Goal: Task Accomplishment & Management: Complete application form

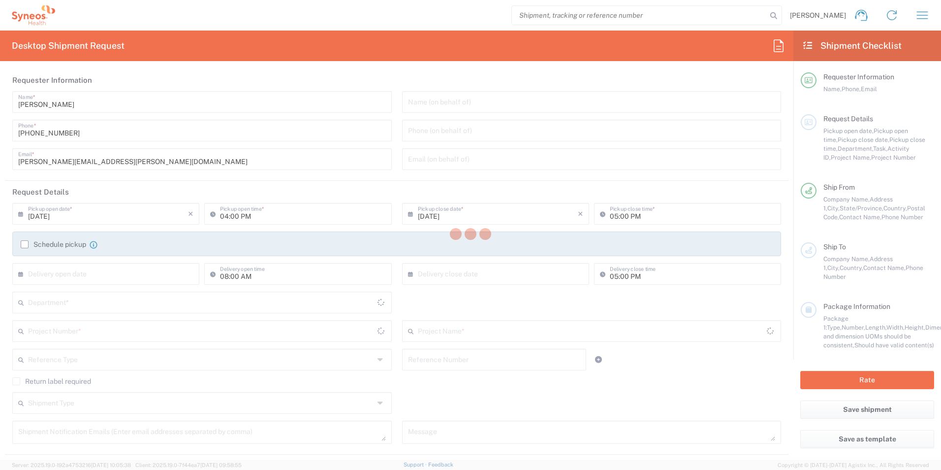
type input "[US_STATE]"
type input "[GEOGRAPHIC_DATA]"
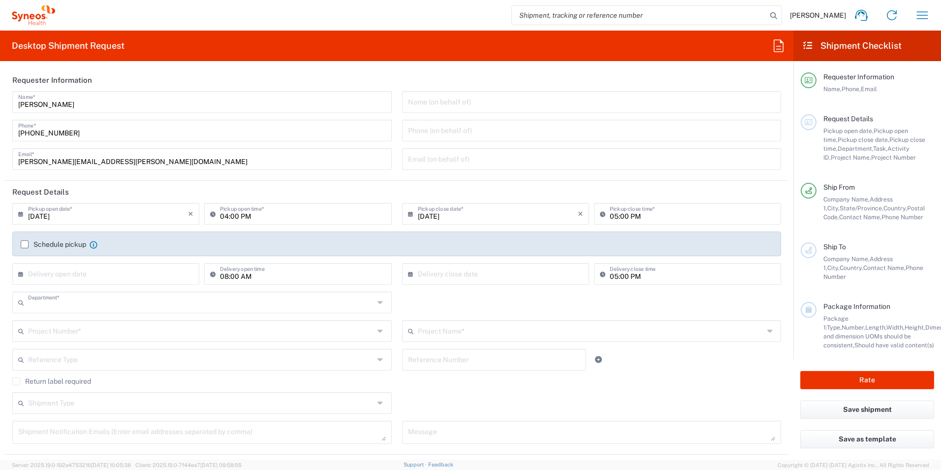
type input "3190"
type input "[PERSON_NAME] Rsrch Grp ([GEOGRAPHIC_DATA]) In"
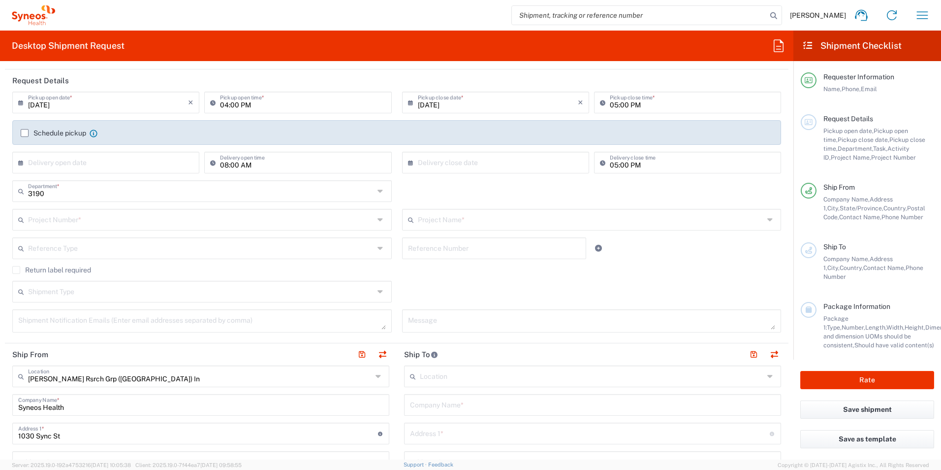
scroll to position [115, 0]
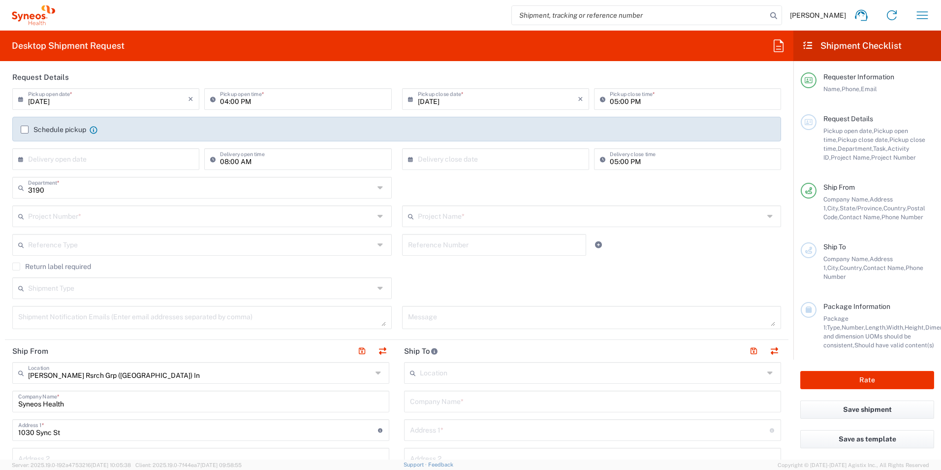
click at [150, 214] on input "text" at bounding box center [201, 215] width 346 height 17
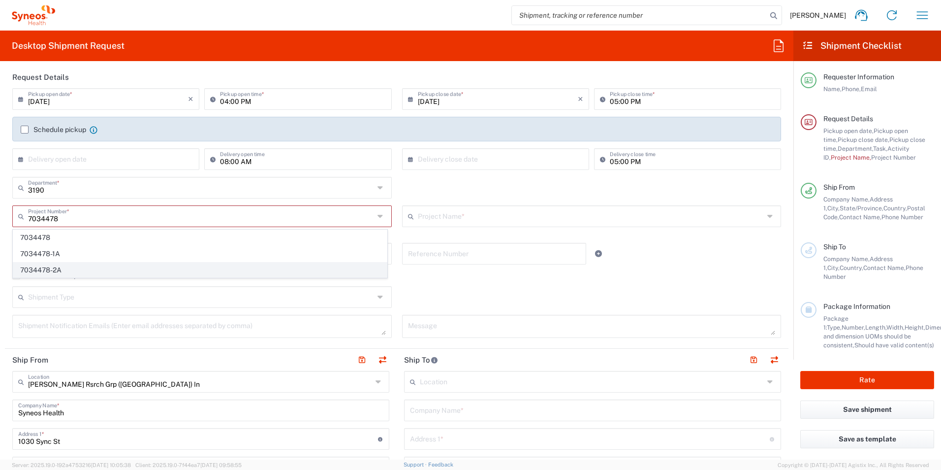
click at [57, 267] on span "7034478-2A" at bounding box center [200, 269] width 374 height 15
type input "7034478-2A"
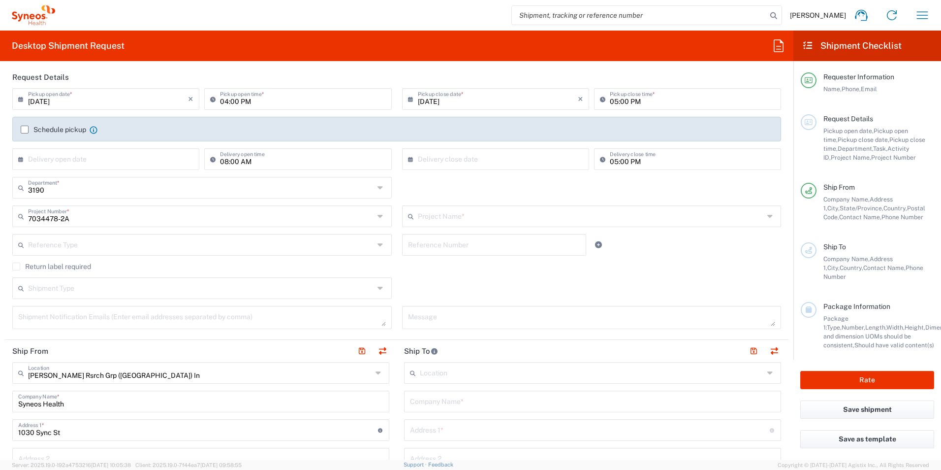
type input "802-SYN-042A"
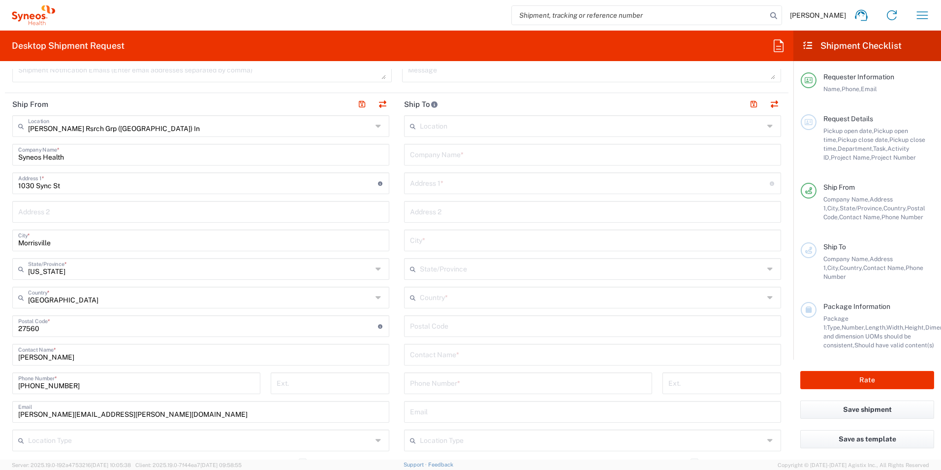
scroll to position [394, 0]
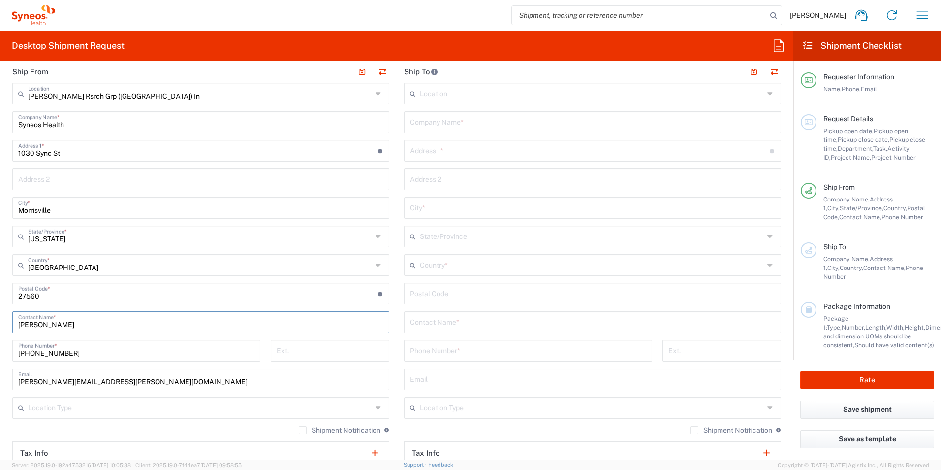
drag, startPoint x: 80, startPoint y: 318, endPoint x: -26, endPoint y: 300, distance: 107.9
click at [0, 300] on html "[PERSON_NAME] Home Shipment estimator Shipment tracking Desktop shipment reques…" at bounding box center [470, 235] width 941 height 470
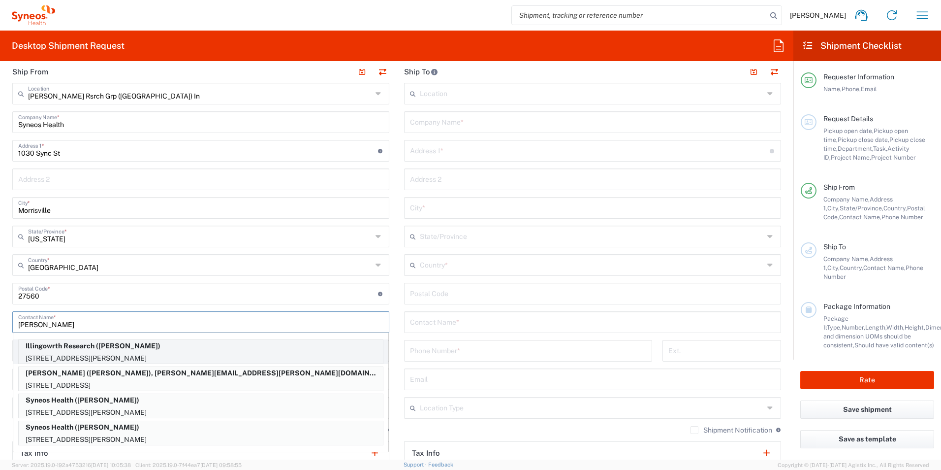
type input "[PERSON_NAME]"
click at [136, 352] on p "[STREET_ADDRESS][PERSON_NAME]" at bounding box center [201, 358] width 364 height 12
type input "Illingowrth Research"
type input "[STREET_ADDRESS][PERSON_NAME]"
type input "Unit 511"
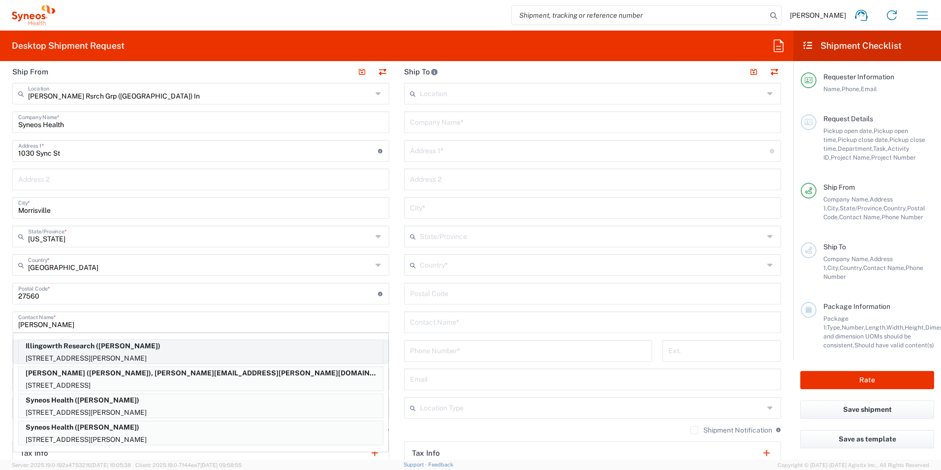
type input "[GEOGRAPHIC_DATA]"
type input "M4G0A5"
type input "[PERSON_NAME]"
type input "6479961906"
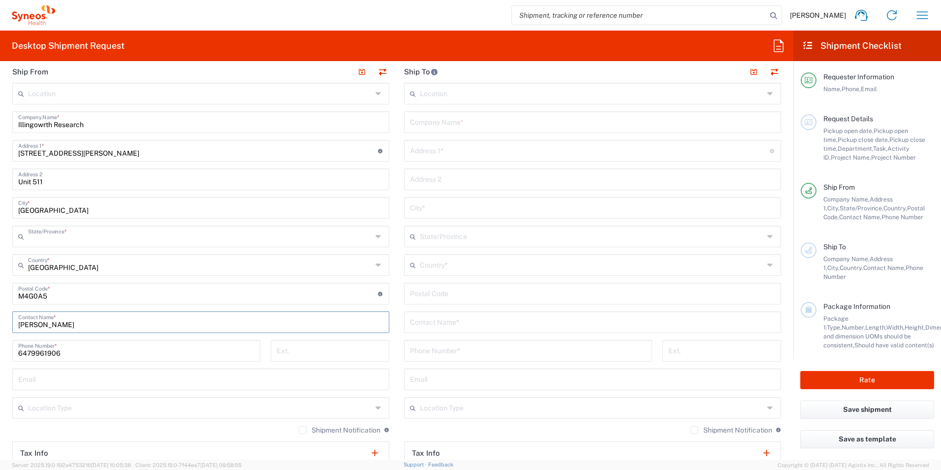
type input "[GEOGRAPHIC_DATA]"
drag, startPoint x: 493, startPoint y: 326, endPoint x: 487, endPoint y: 329, distance: 6.2
click at [492, 326] on input "text" at bounding box center [592, 321] width 365 height 17
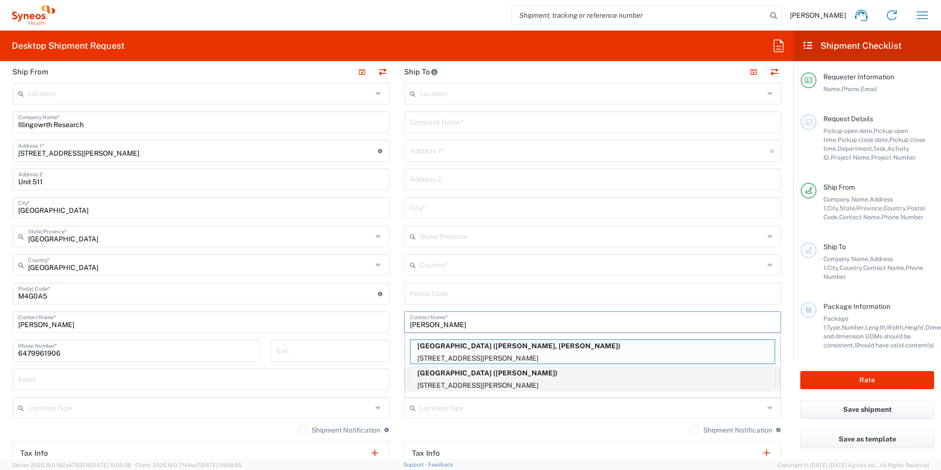
type input "[PERSON_NAME]"
drag, startPoint x: 494, startPoint y: 374, endPoint x: 462, endPoint y: 369, distance: 31.8
click at [493, 374] on p "[GEOGRAPHIC_DATA] ([PERSON_NAME])" at bounding box center [593, 373] width 364 height 12
type input "[GEOGRAPHIC_DATA]"
type input "[STREET_ADDRESS][PERSON_NAME]"
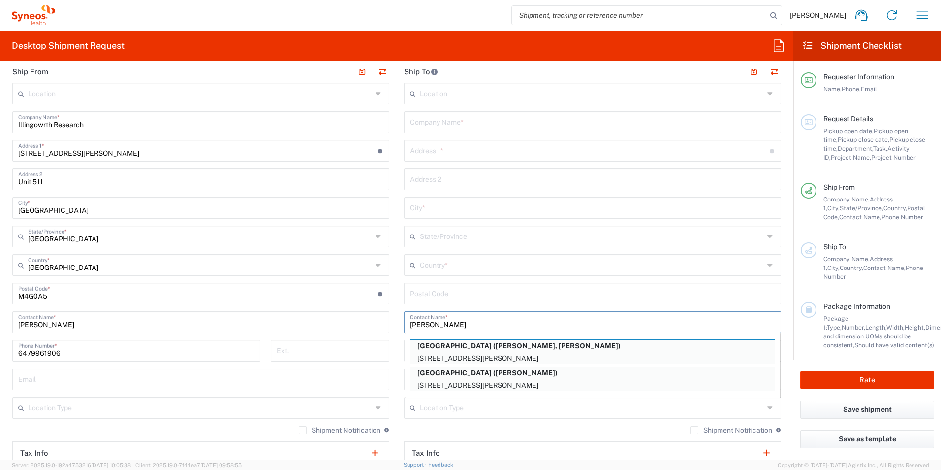
type input "5EC, Room 309"
type input "[GEOGRAPHIC_DATA]"
type input "M5G2C4"
type input "[PERSON_NAME]"
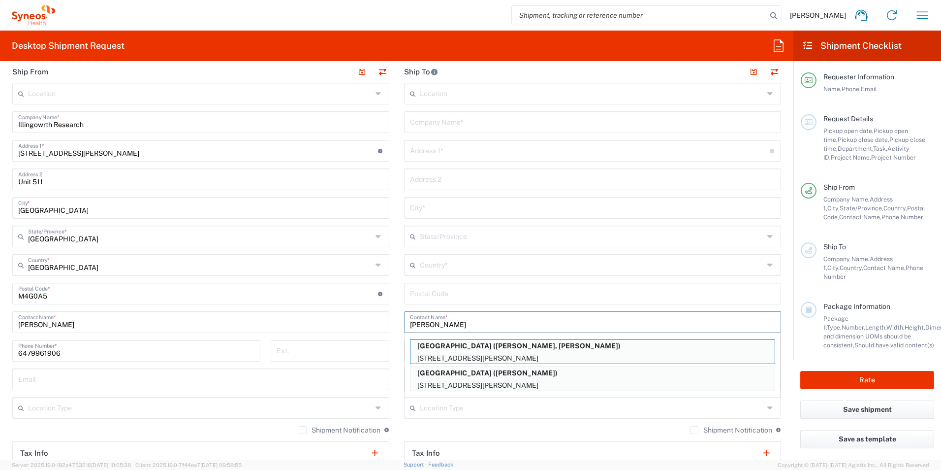
type input "4163403898"
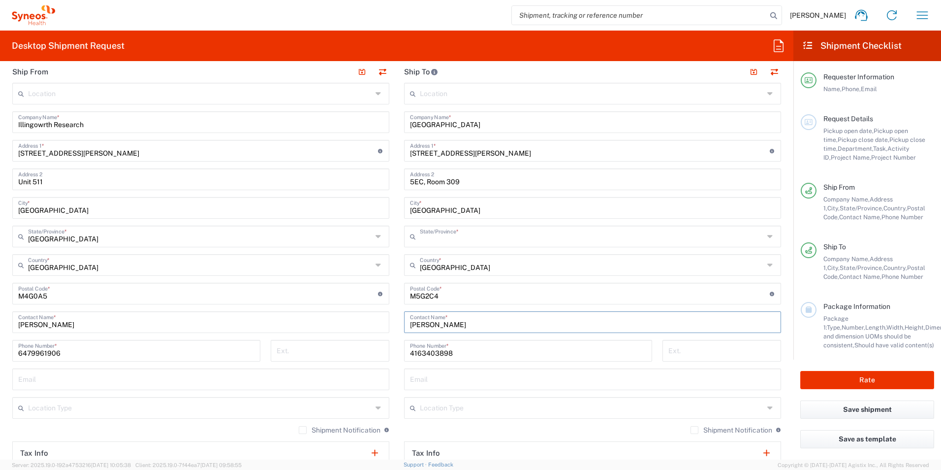
type input "[GEOGRAPHIC_DATA]"
click at [462, 369] on div "Email" at bounding box center [592, 379] width 377 height 22
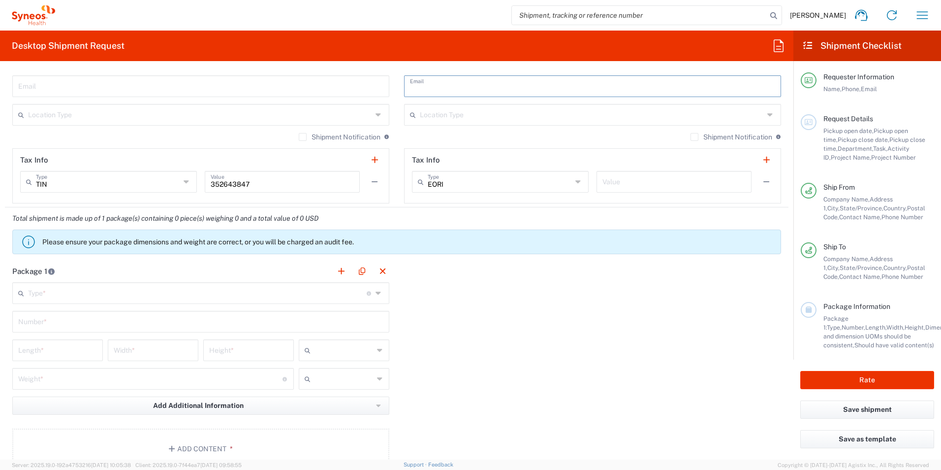
scroll to position [722, 0]
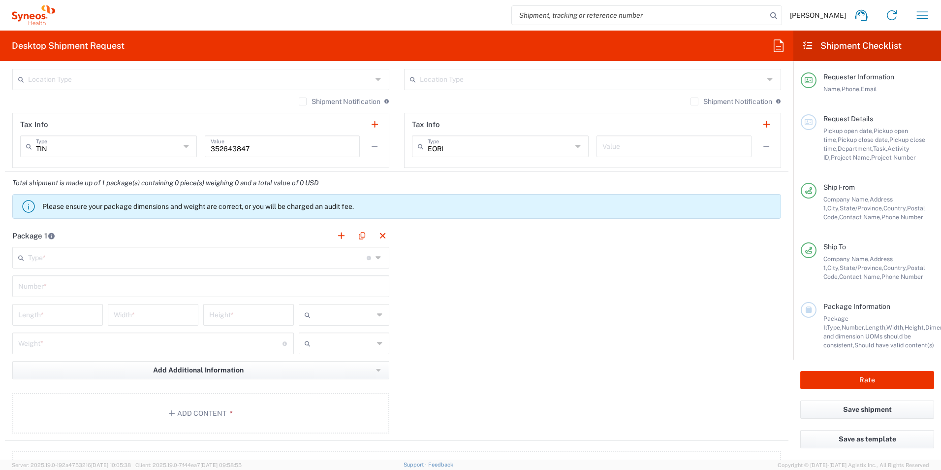
click at [255, 258] on input "text" at bounding box center [197, 256] width 339 height 17
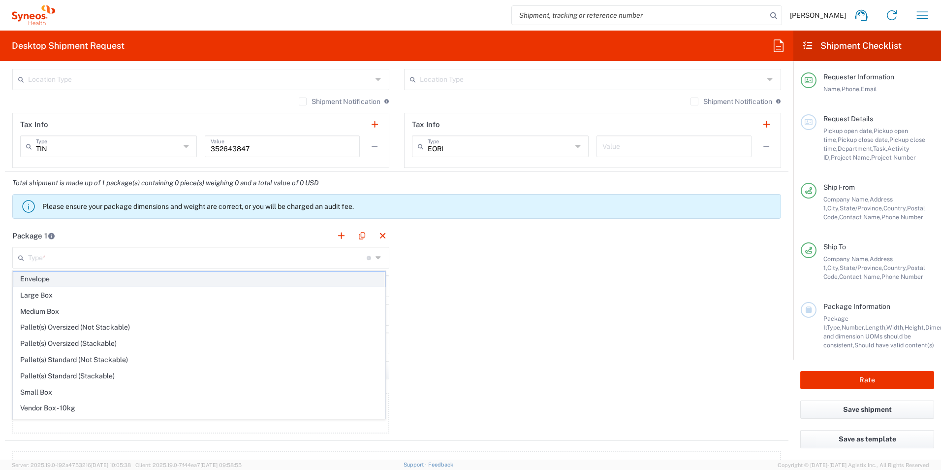
click at [215, 279] on span "Envelope" at bounding box center [199, 278] width 372 height 15
type input "Envelope"
type input "1"
type input "9.5"
type input "12.5"
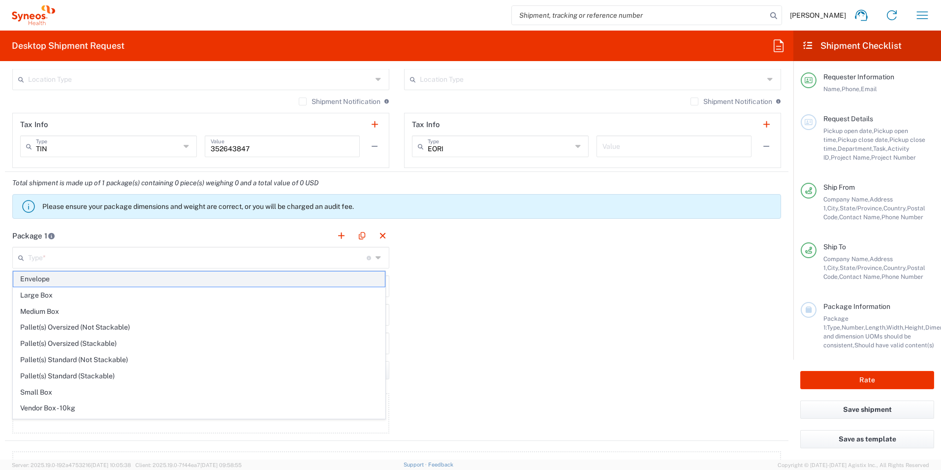
type input "0.25"
type input "in"
type input "0.45"
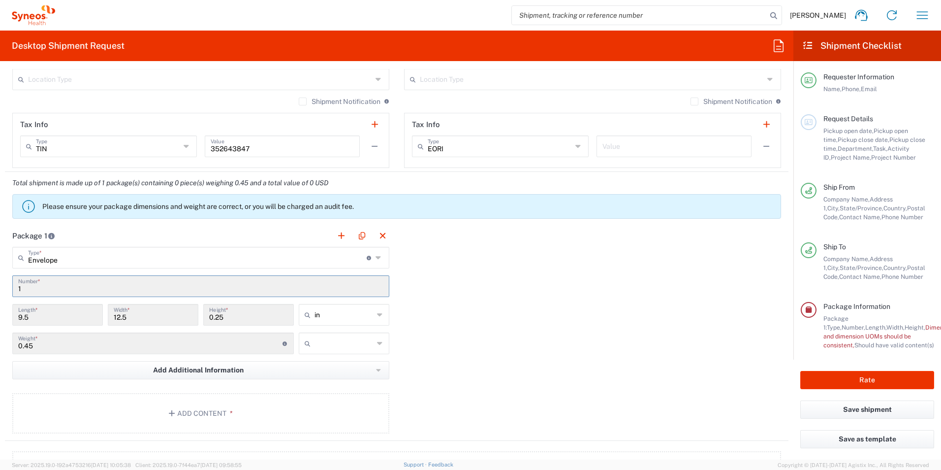
click at [215, 279] on input "1" at bounding box center [200, 285] width 365 height 17
click at [218, 413] on button "Add Content *" at bounding box center [200, 413] width 377 height 40
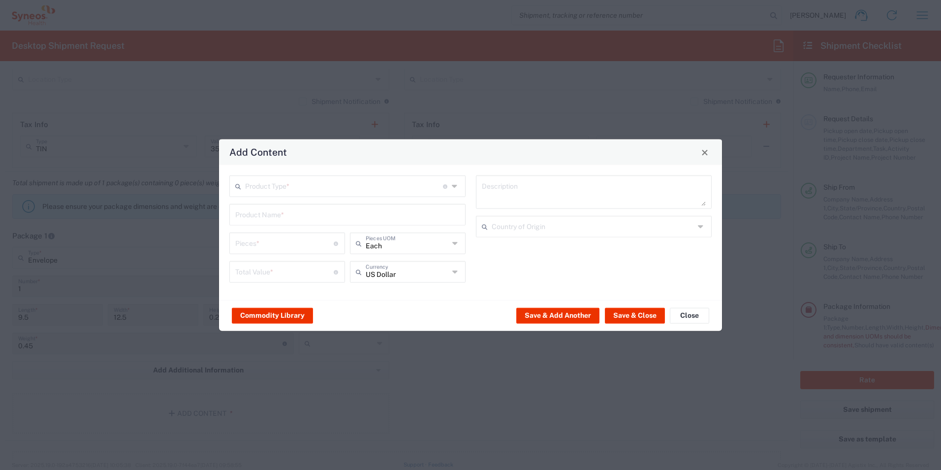
click at [277, 197] on div "Product Type * Document: Paper document generated internally by Syneos, a clien…" at bounding box center [348, 232] width 247 height 114
drag, startPoint x: 277, startPoint y: 195, endPoint x: 336, endPoint y: 192, distance: 58.7
click at [336, 192] on input "text" at bounding box center [344, 185] width 198 height 17
click at [300, 207] on span "Documents" at bounding box center [347, 207] width 234 height 15
type input "Documents"
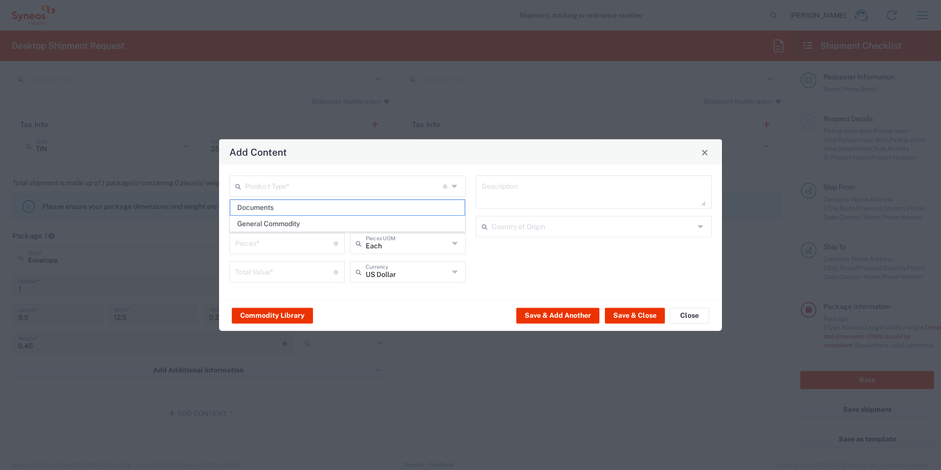
type input "Documents"
type input "1"
type textarea "Documents"
click at [628, 314] on button "Save & Close" at bounding box center [635, 315] width 60 height 16
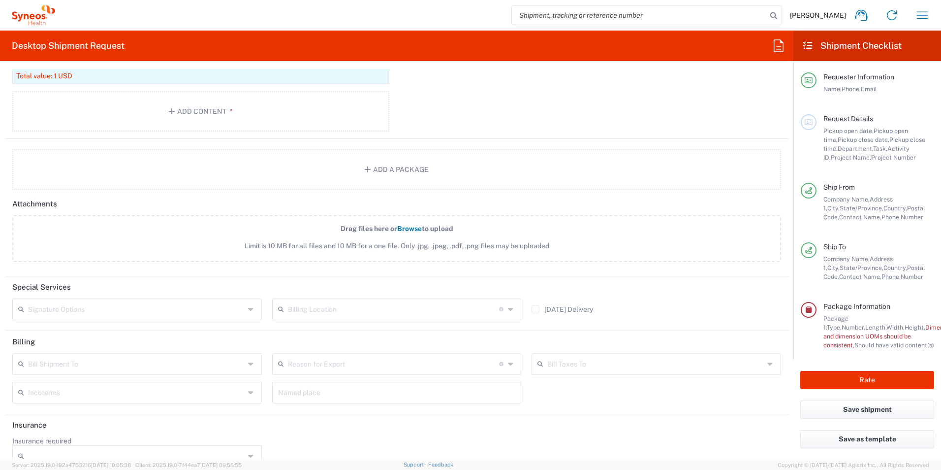
scroll to position [1083, 0]
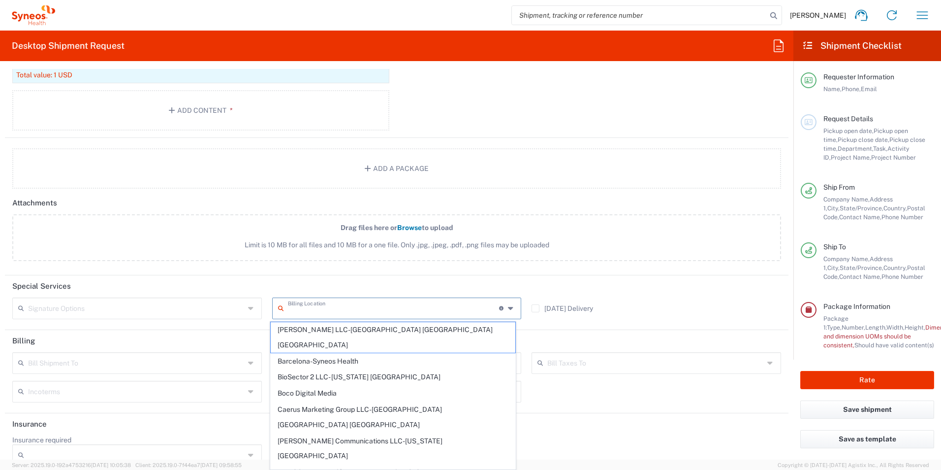
click at [333, 307] on input "text" at bounding box center [393, 307] width 211 height 17
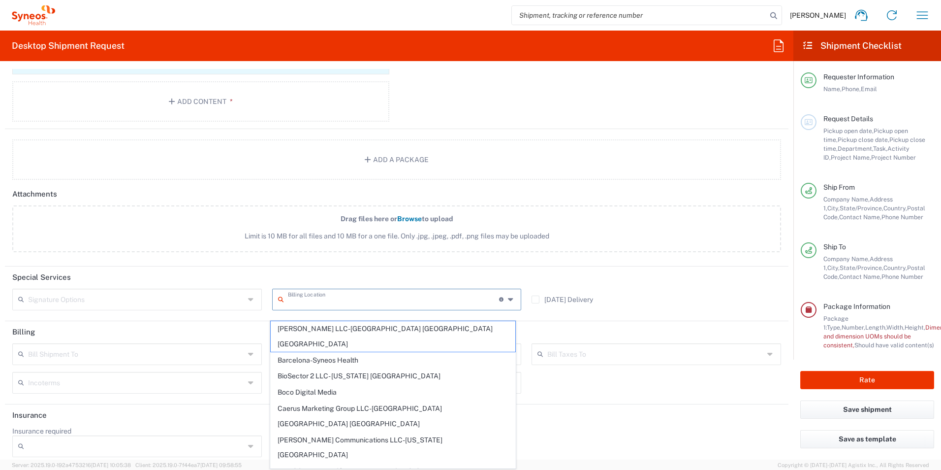
scroll to position [1100, 0]
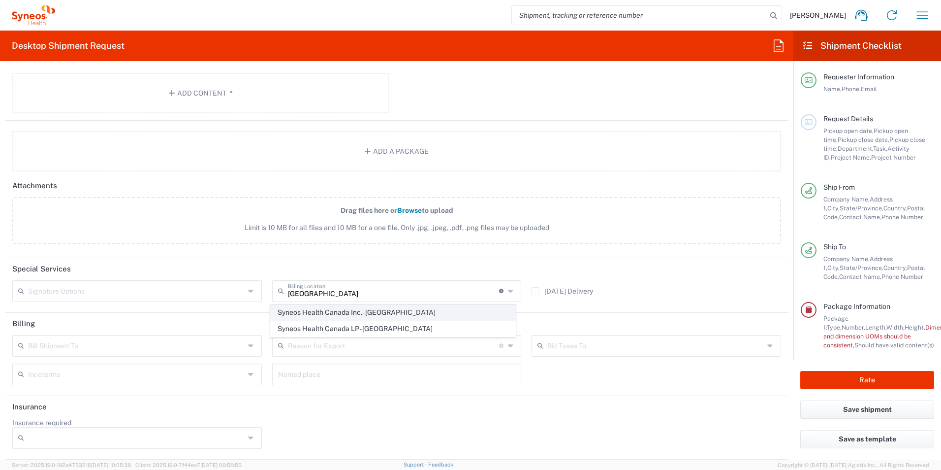
click at [336, 312] on span "Syneos Health Canada Inc.- [GEOGRAPHIC_DATA]" at bounding box center [393, 312] width 245 height 15
type input "Syneos Health Canada Inc.- [GEOGRAPHIC_DATA]"
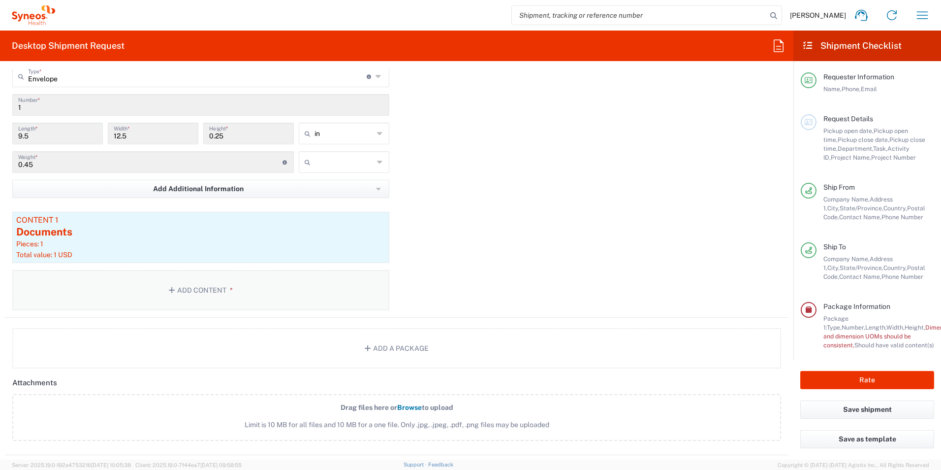
scroll to position [821, 0]
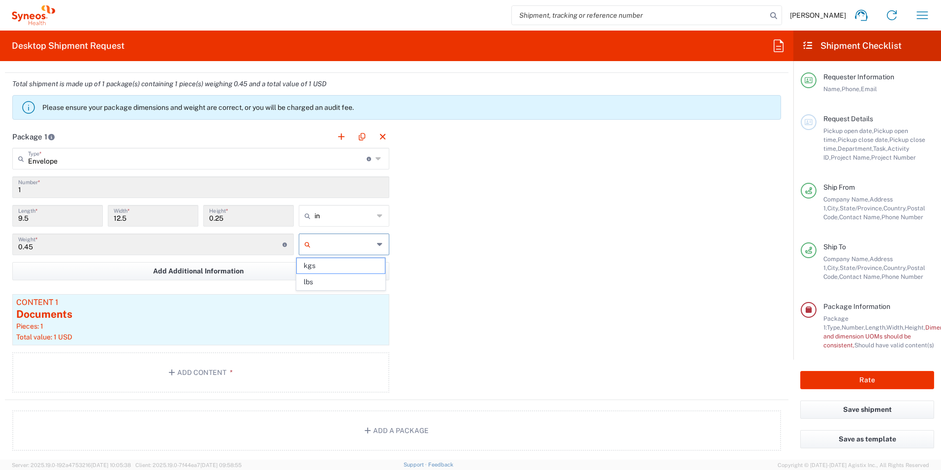
click at [352, 245] on input "text" at bounding box center [344, 244] width 59 height 16
click at [339, 282] on span "lbs" at bounding box center [341, 281] width 88 height 15
type input "lbs"
click at [878, 374] on button "Rate" at bounding box center [868, 380] width 134 height 18
type input "7034478-2A"
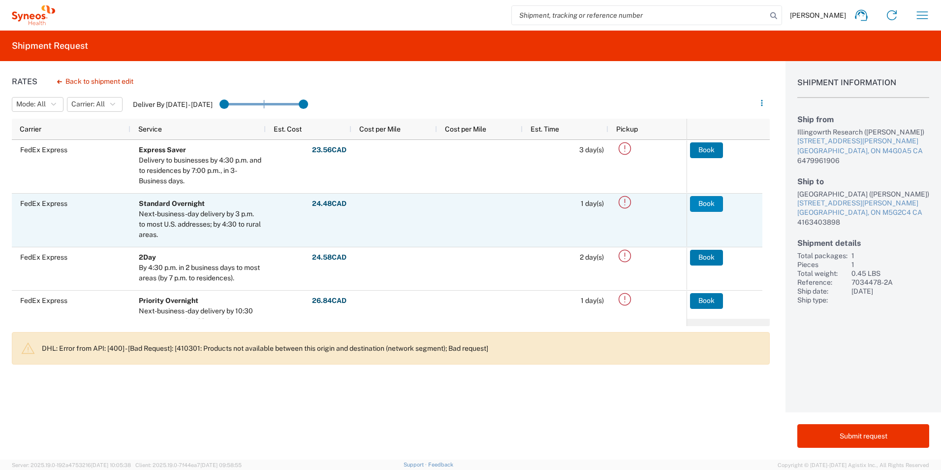
click at [708, 208] on button "Book" at bounding box center [706, 204] width 33 height 16
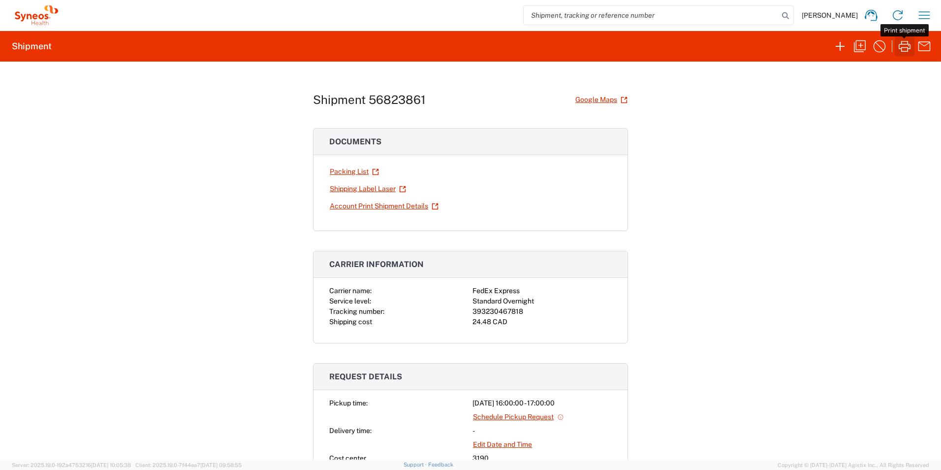
click at [902, 49] on icon "button" at bounding box center [905, 46] width 12 height 11
click at [907, 48] on icon "button" at bounding box center [905, 46] width 12 height 11
